Goal: Register for event/course

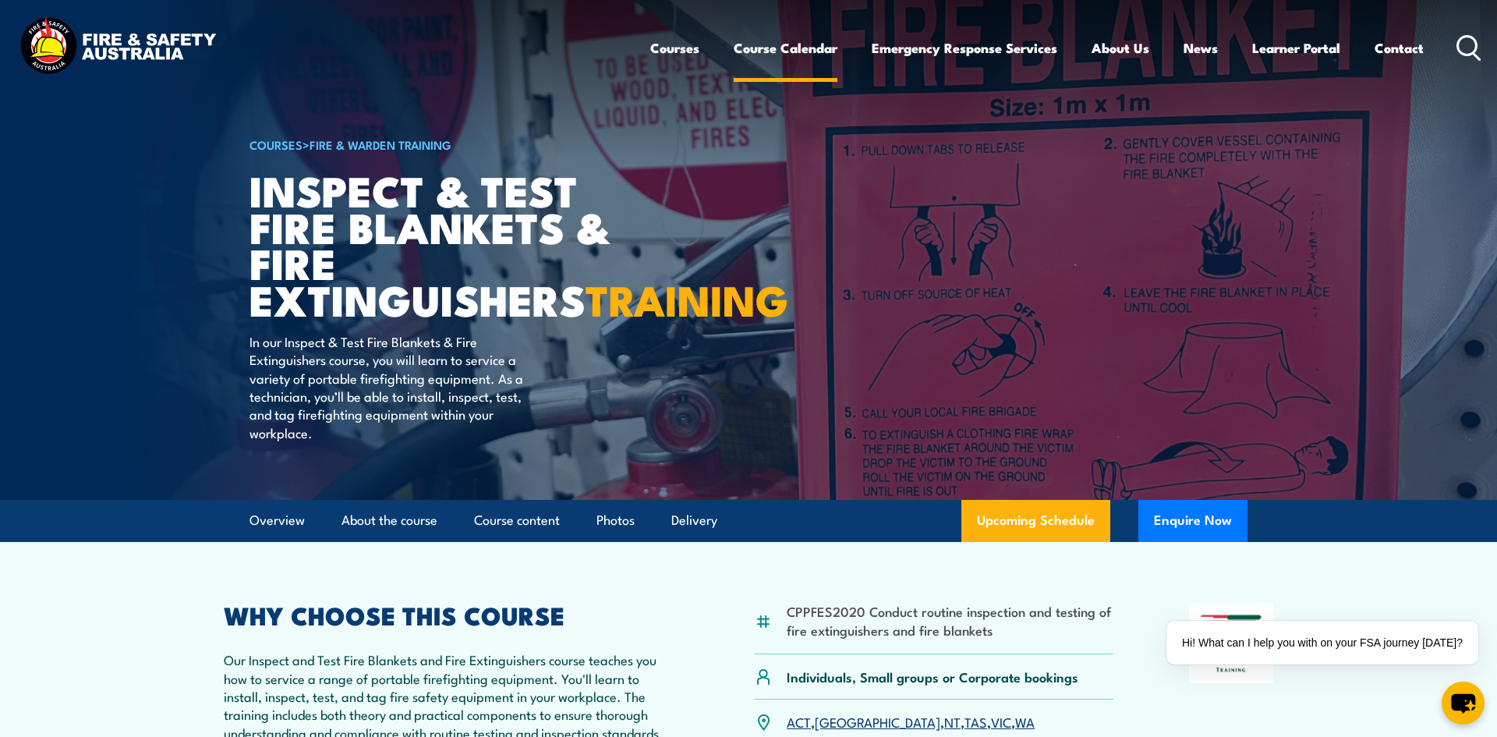
click at [774, 44] on link "Course Calendar" at bounding box center [785, 47] width 104 height 41
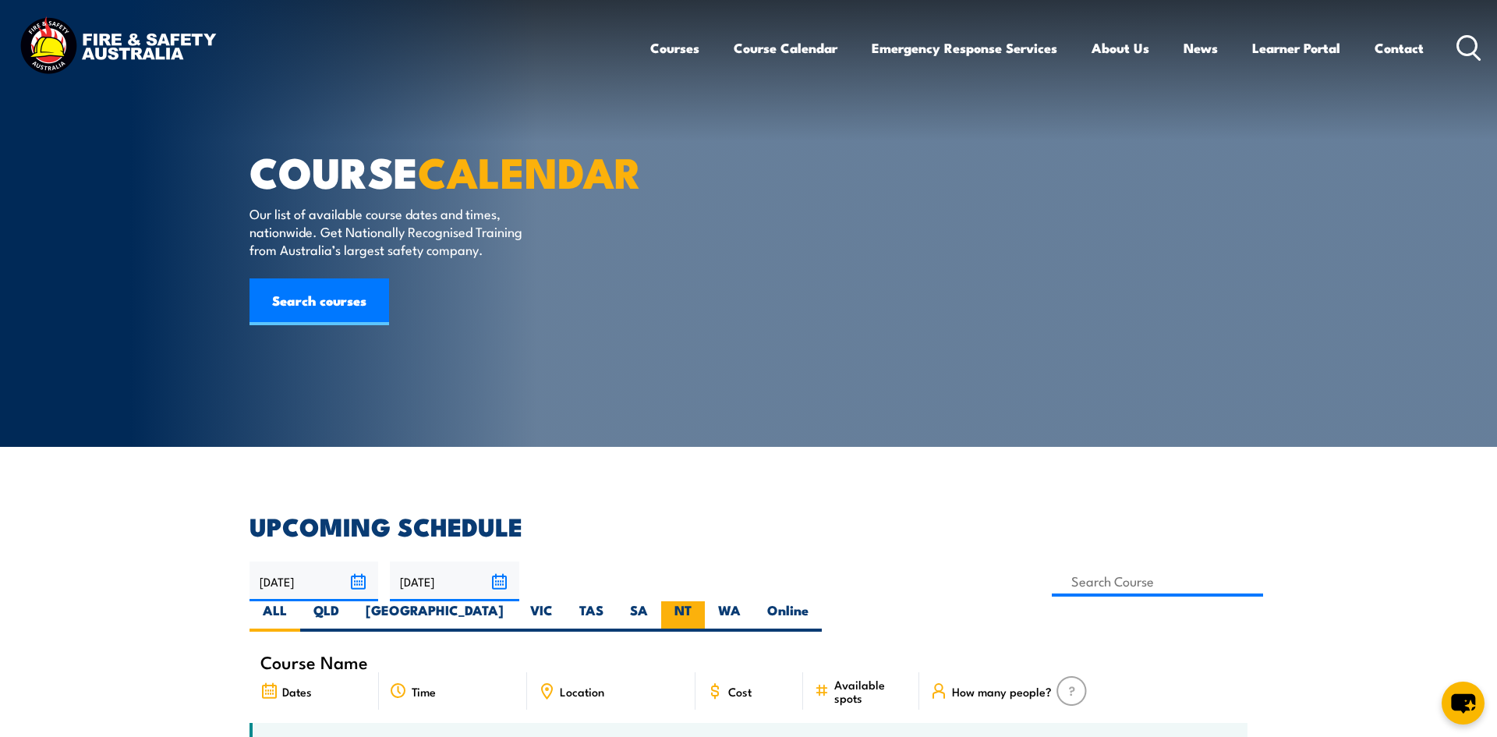
click at [705, 601] on label "NT" at bounding box center [683, 616] width 44 height 30
click at [701, 601] on input "NT" at bounding box center [696, 606] width 10 height 10
radio input "true"
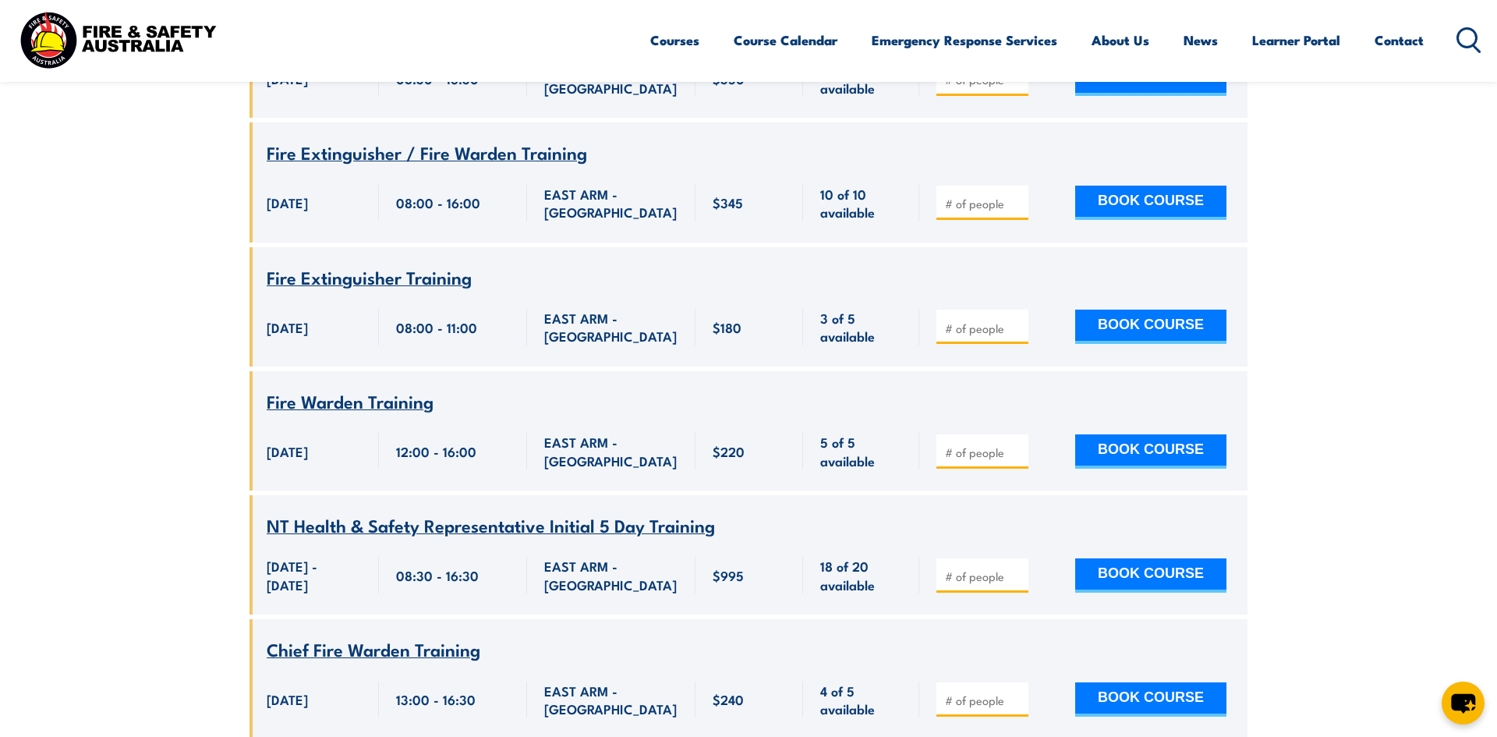
scroll to position [4461, 0]
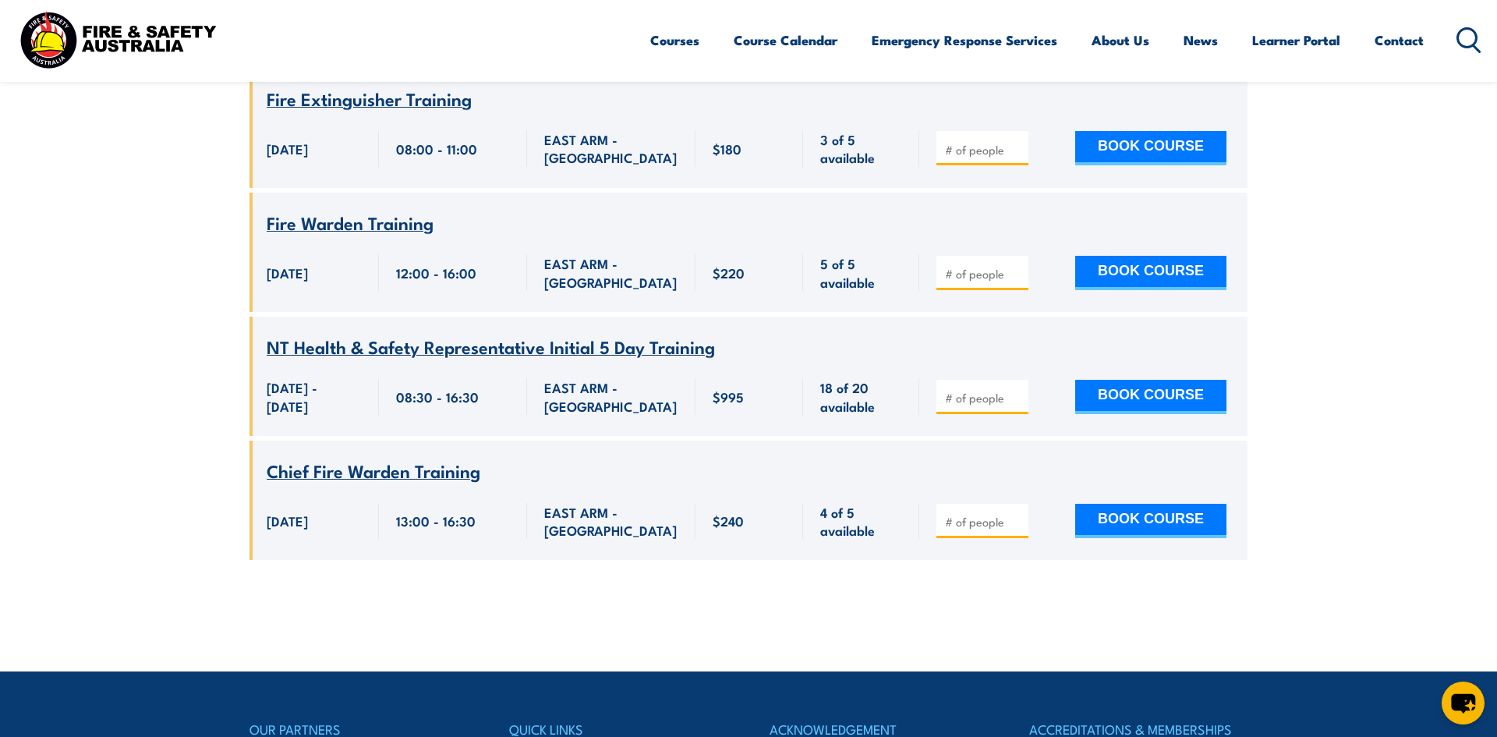
click at [487, 355] on span "NT Health & Safety Representative Initial 5 Day Training" at bounding box center [491, 346] width 448 height 27
